Goal: Find specific page/section: Find specific page/section

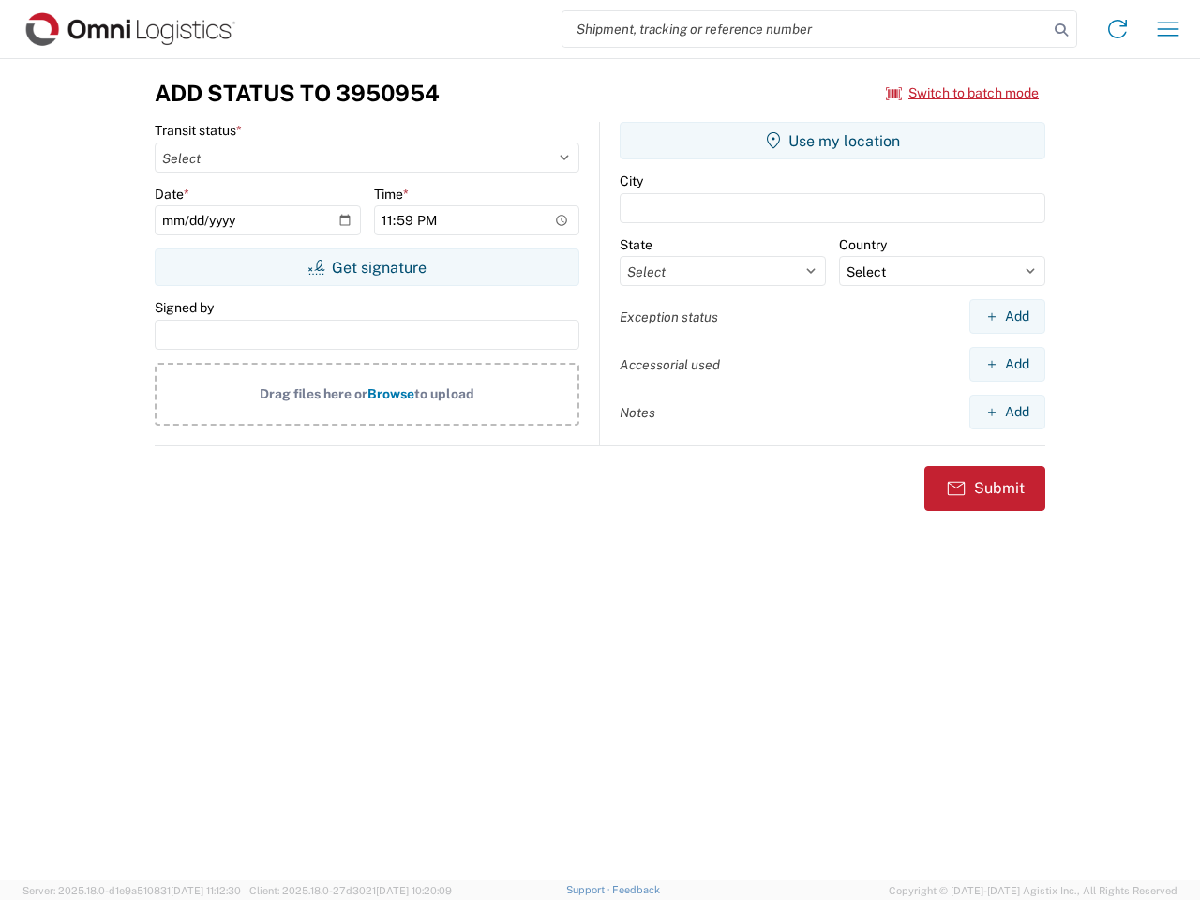
click at [805, 29] on input "search" at bounding box center [806, 29] width 486 height 36
click at [1061, 30] on icon at bounding box center [1061, 30] width 26 height 26
click at [1118, 29] on icon at bounding box center [1118, 29] width 30 height 30
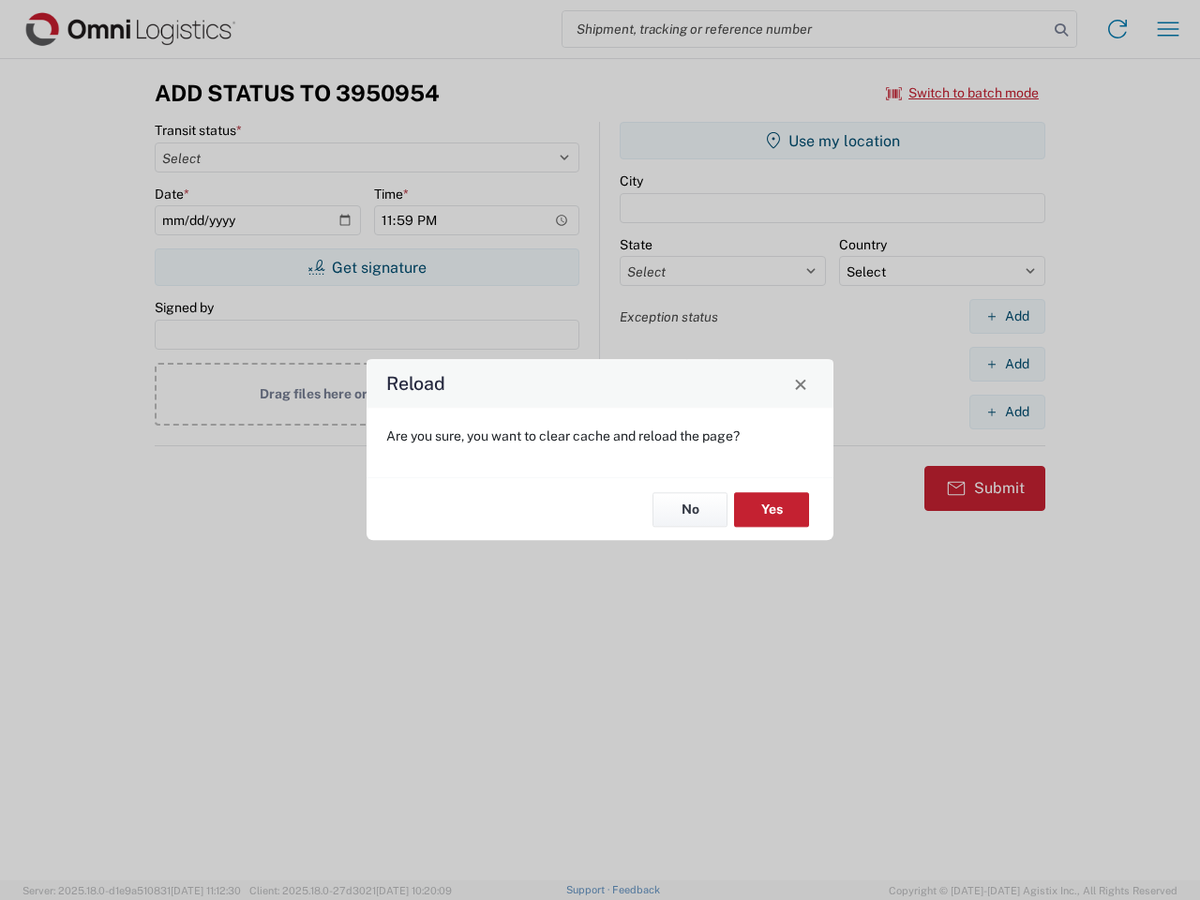
click at [963, 93] on div "Reload Are you sure, you want to clear cache and reload the page? No Yes" at bounding box center [600, 450] width 1200 height 900
click at [367, 267] on div "Reload Are you sure, you want to clear cache and reload the page? No Yes" at bounding box center [600, 450] width 1200 height 900
click at [833, 141] on div "Reload Are you sure, you want to clear cache and reload the page? No Yes" at bounding box center [600, 450] width 1200 height 900
click at [1007, 316] on div "Reload Are you sure, you want to clear cache and reload the page? No Yes" at bounding box center [600, 450] width 1200 height 900
click at [1007, 364] on div "Reload Are you sure, you want to clear cache and reload the page? No Yes" at bounding box center [600, 450] width 1200 height 900
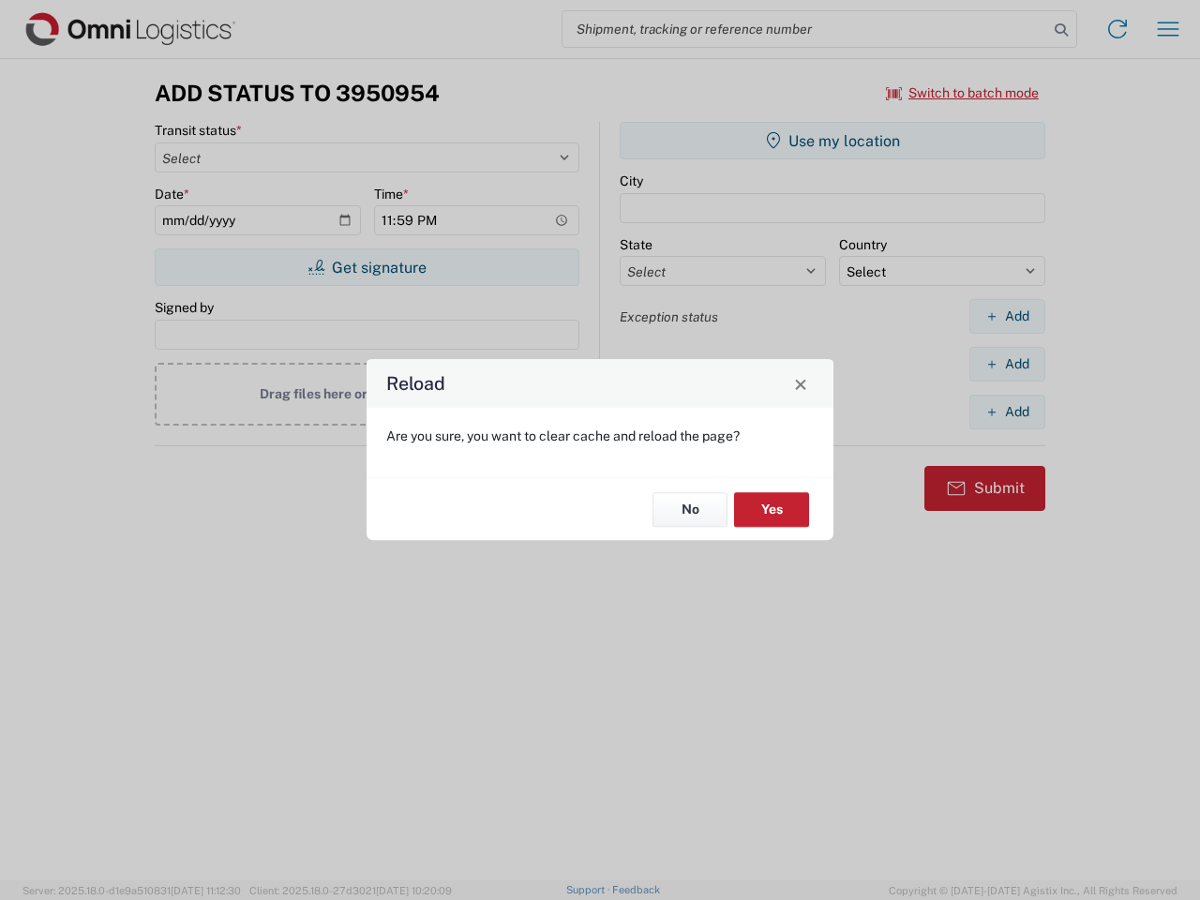
click at [1007, 412] on div "Reload Are you sure, you want to clear cache and reload the page? No Yes" at bounding box center [600, 450] width 1200 height 900
